Goal: Transaction & Acquisition: Obtain resource

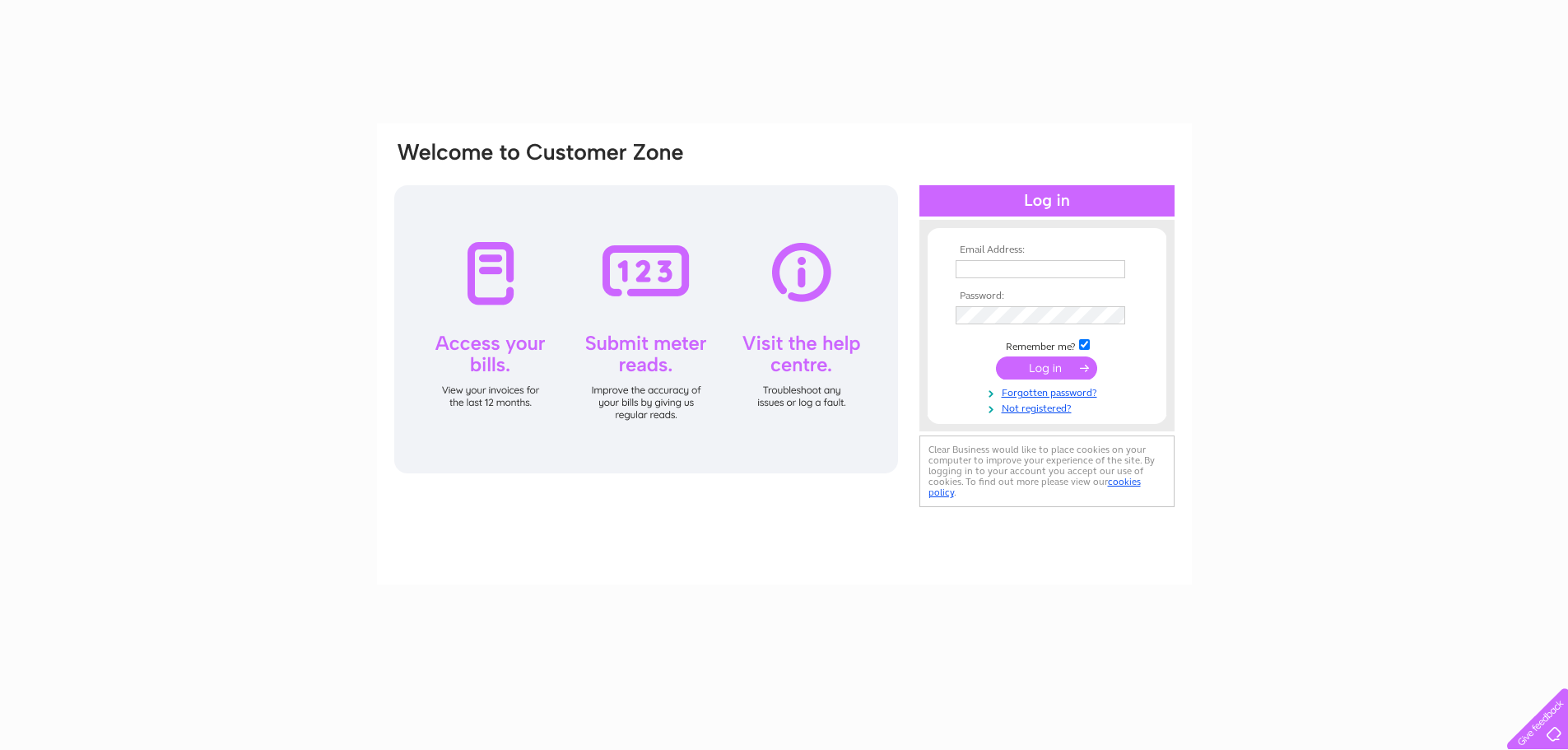
type input "help@superinks.co.uk"
click at [1045, 372] on input "submit" at bounding box center [1047, 368] width 101 height 23
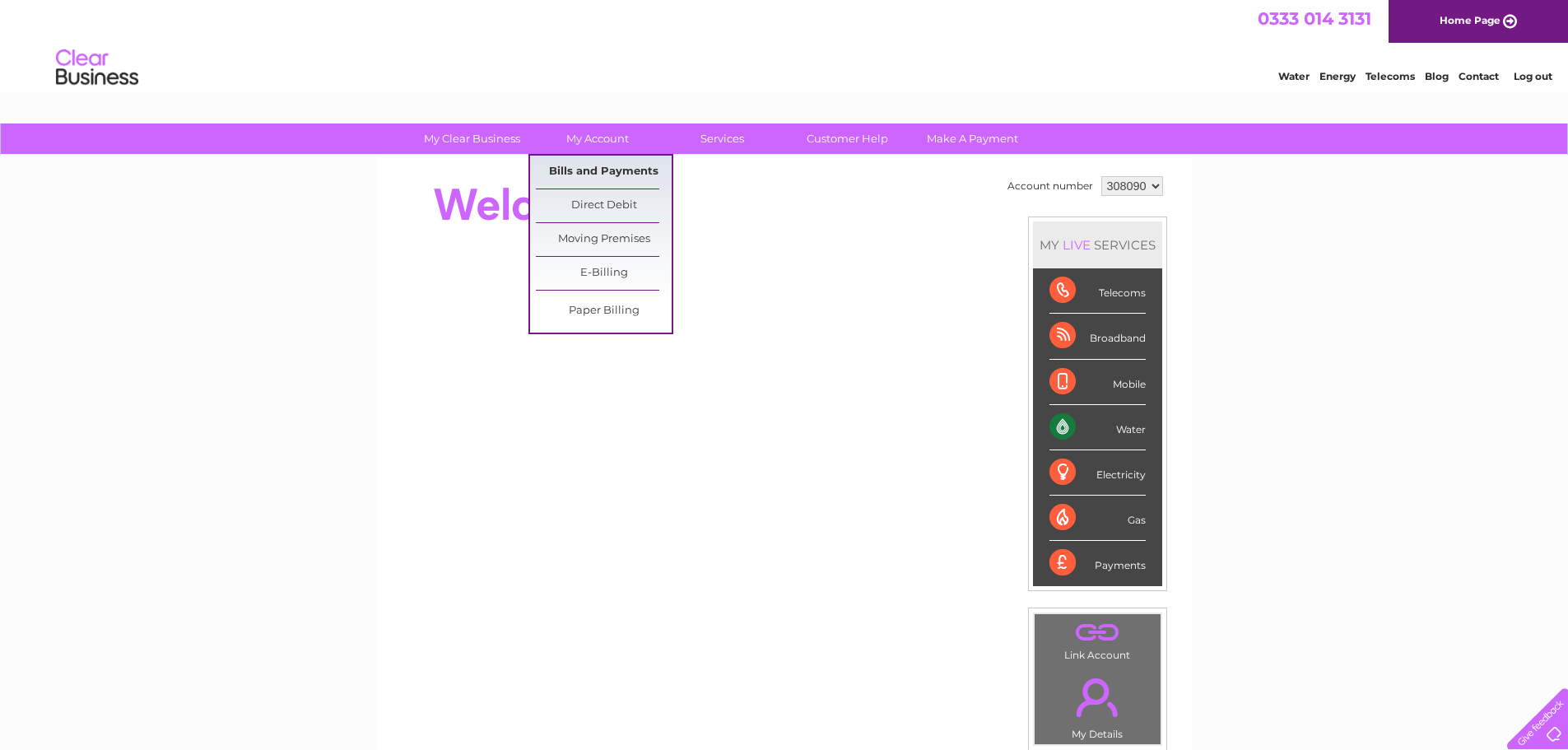
drag, startPoint x: 609, startPoint y: 172, endPoint x: 640, endPoint y: 176, distance: 31.3
click at [609, 172] on link "Bills and Payments" at bounding box center [604, 172] width 135 height 32
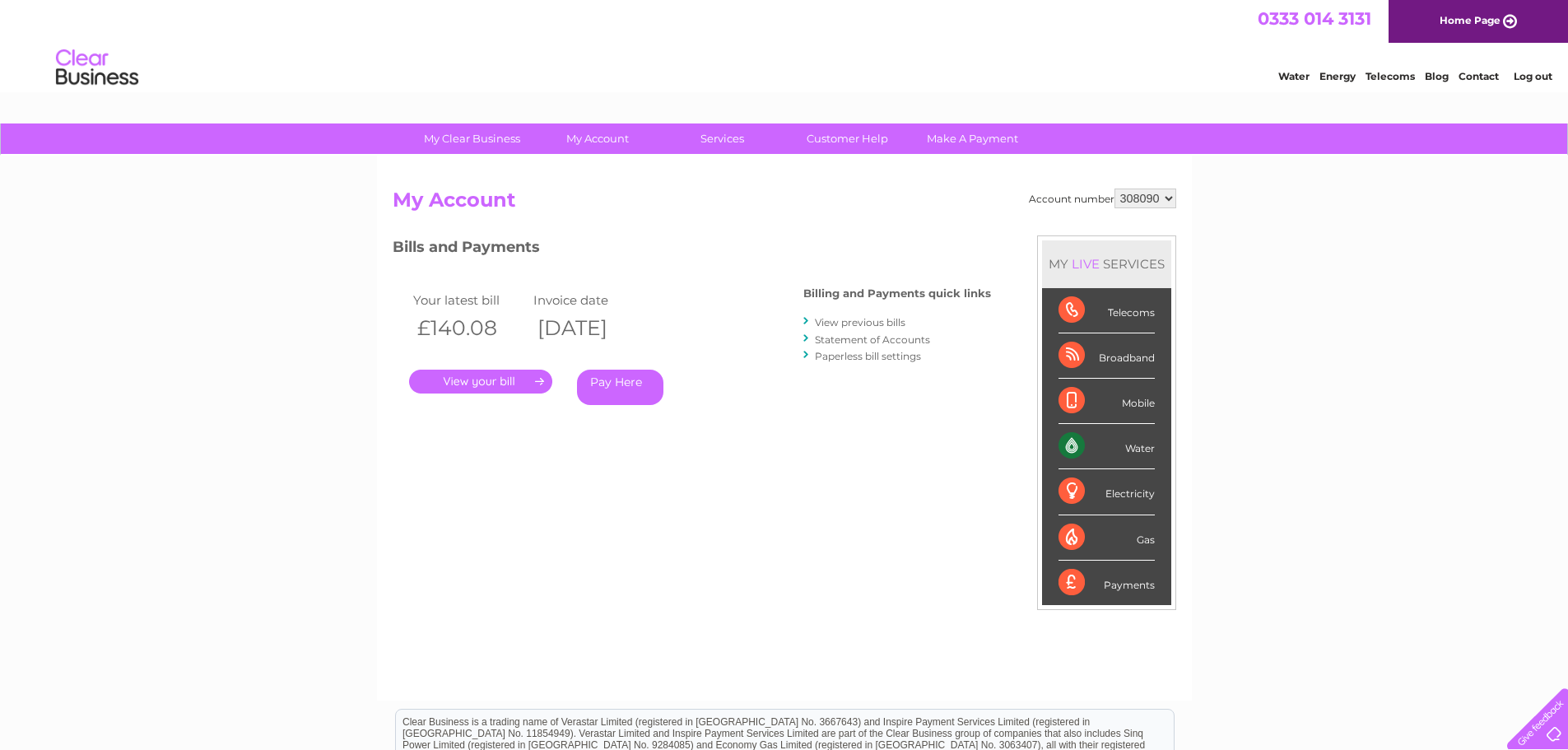
click at [475, 384] on link "." at bounding box center [481, 381] width 143 height 24
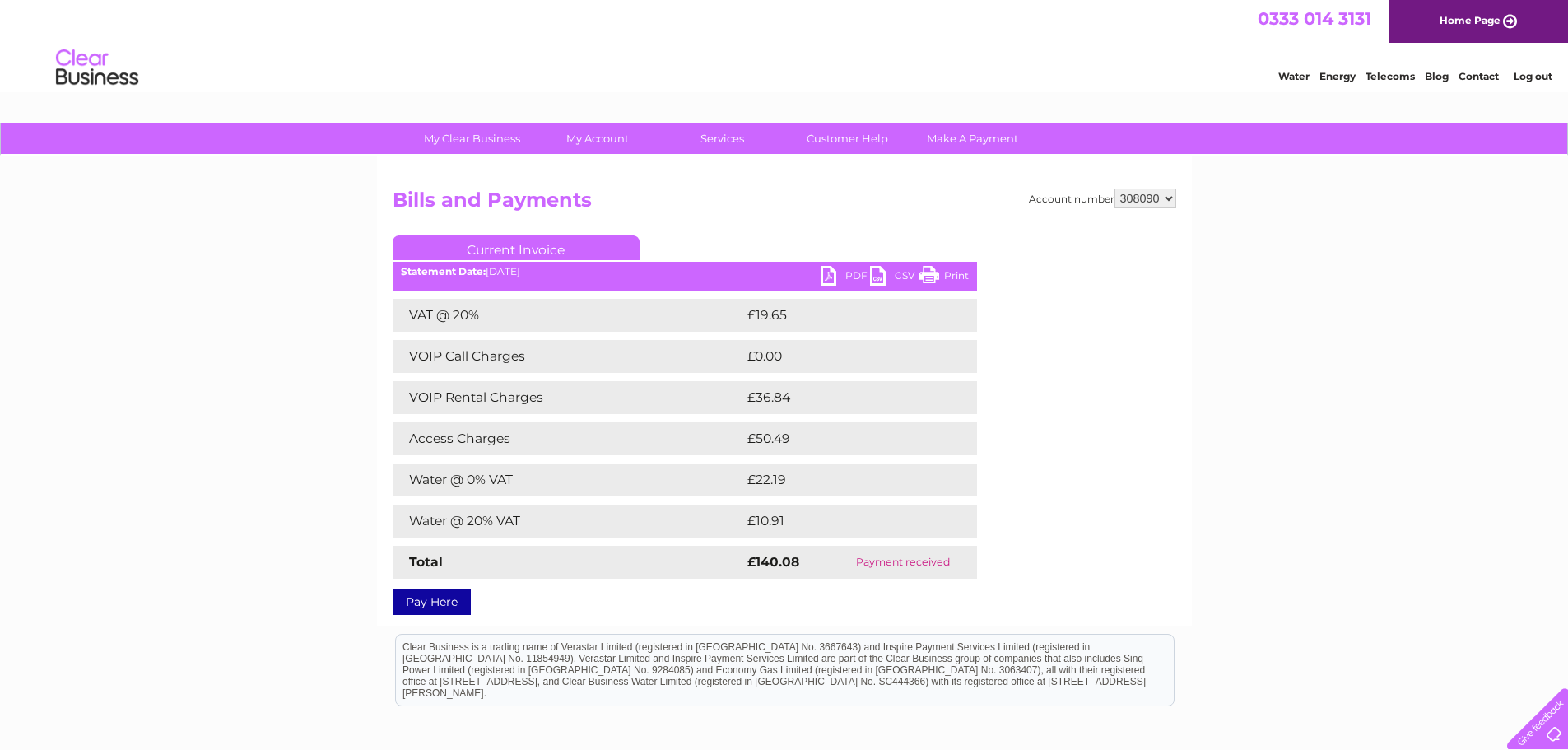
click at [841, 282] on link "PDF" at bounding box center [845, 278] width 49 height 24
click at [840, 278] on link "PDF" at bounding box center [845, 278] width 49 height 24
